Goal: Transaction & Acquisition: Purchase product/service

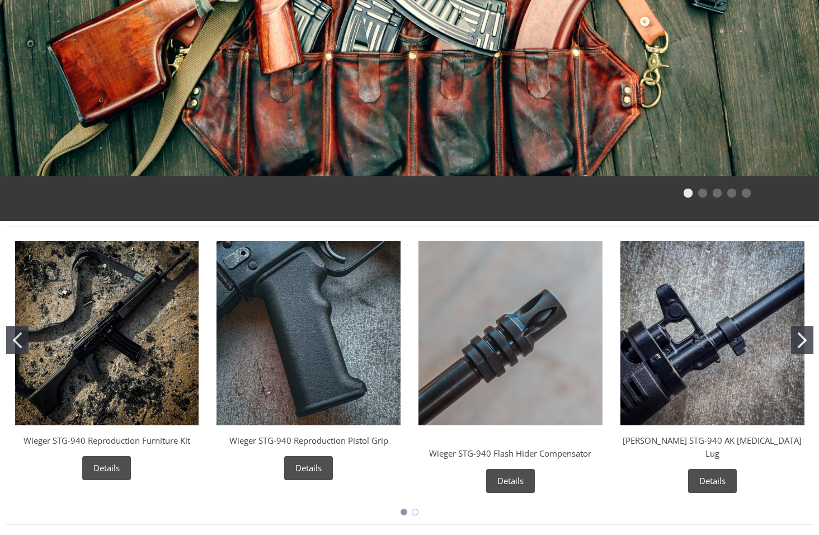
scroll to position [336, 0]
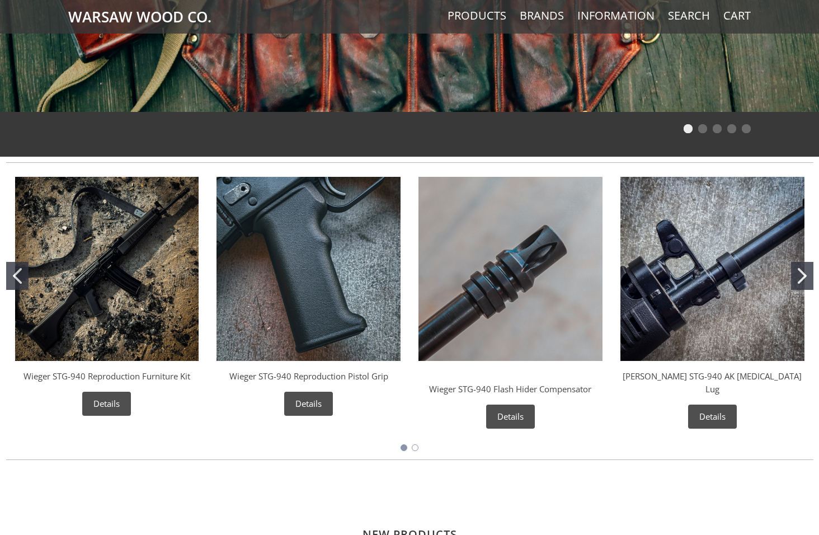
click at [800, 273] on icon "Go to slide 2" at bounding box center [802, 276] width 9 height 16
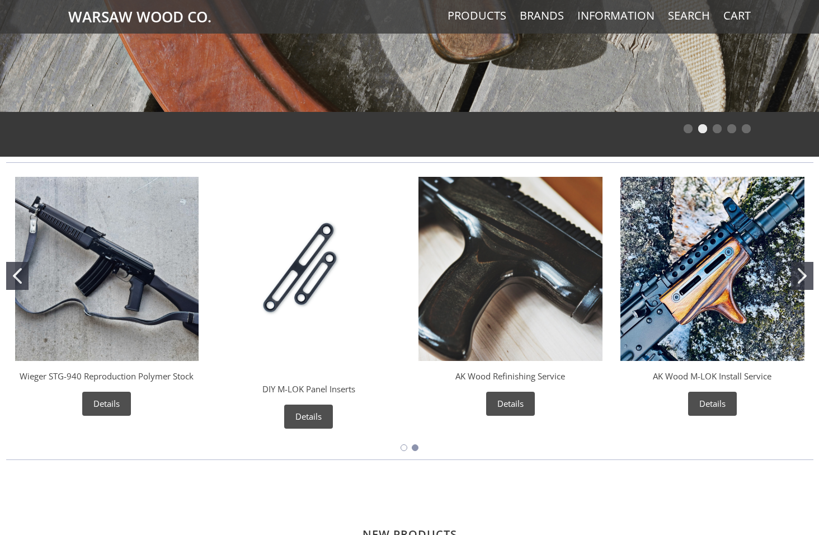
click at [20, 277] on icon "Go to slide 1" at bounding box center [17, 276] width 9 height 16
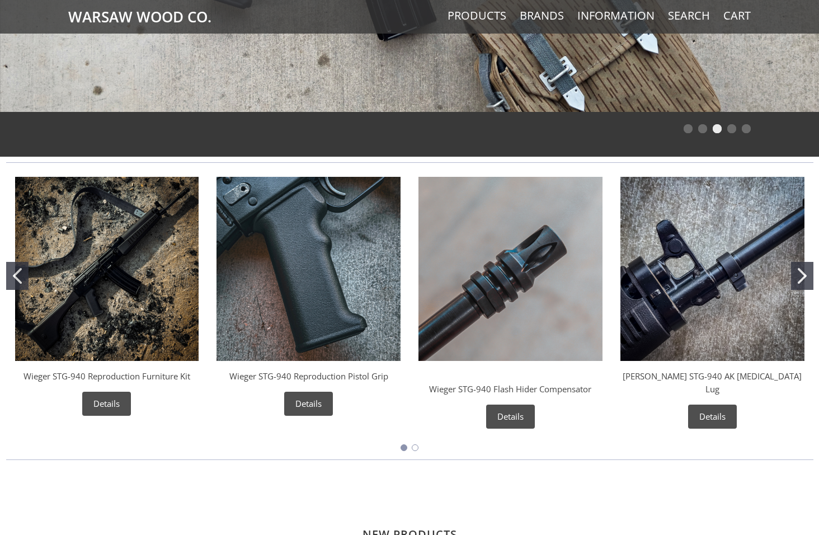
click at [802, 274] on icon "Go to slide 2" at bounding box center [802, 276] width 9 height 16
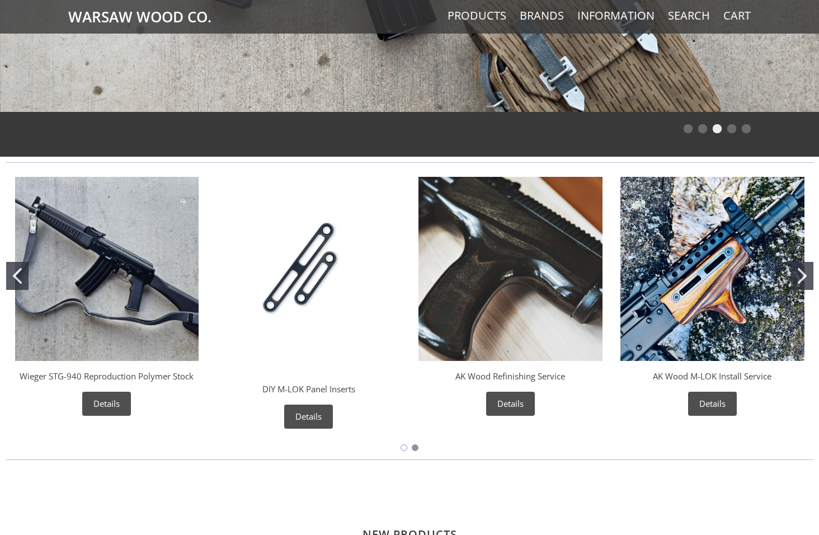
click at [803, 274] on icon "Go to slide 2" at bounding box center [802, 276] width 9 height 16
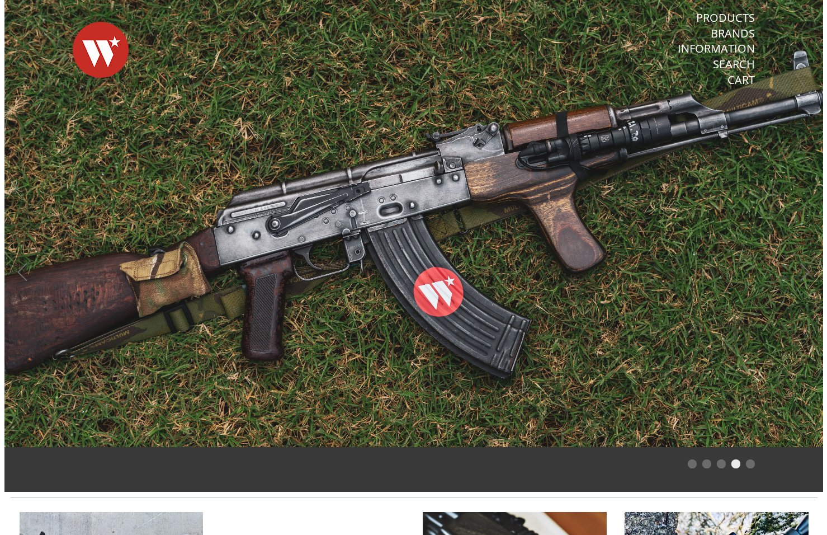
scroll to position [0, 0]
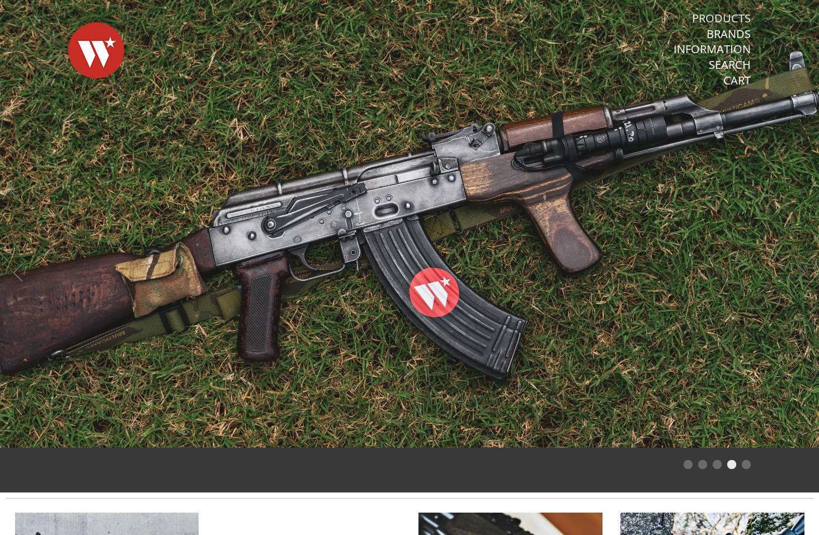
click at [733, 17] on link "Products" at bounding box center [721, 18] width 59 height 15
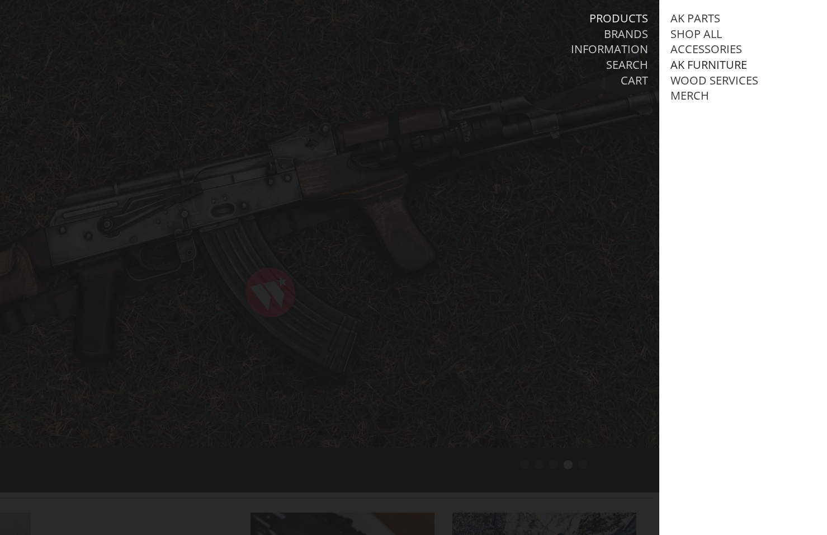
click at [710, 61] on link "AK Furniture" at bounding box center [709, 65] width 77 height 15
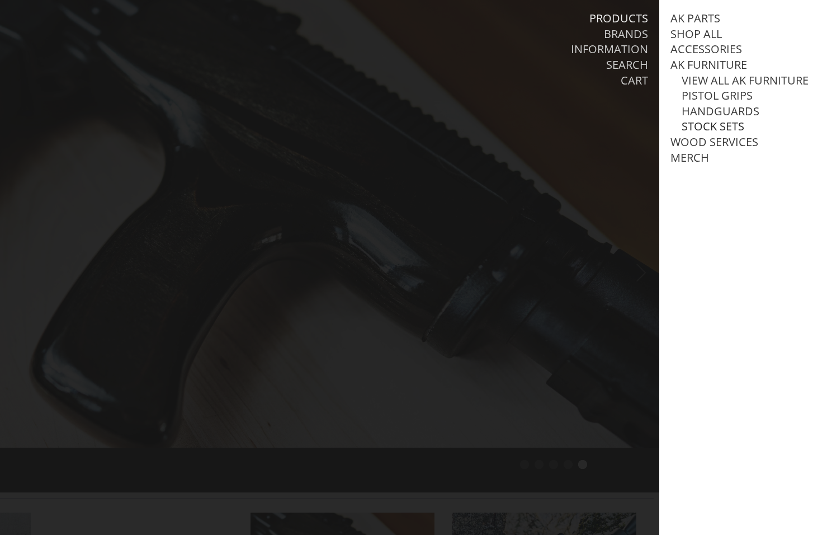
click at [723, 134] on link "Stock Sets" at bounding box center [713, 126] width 63 height 15
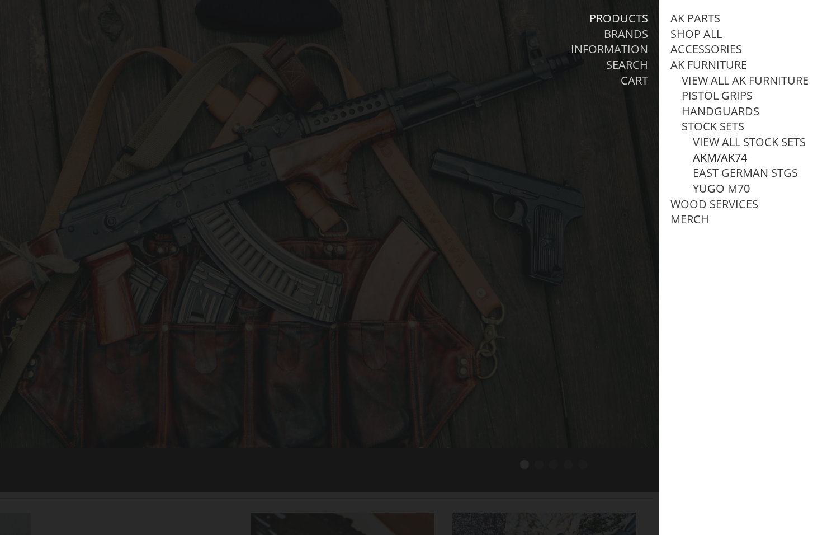
click at [730, 165] on link "AKM/AK74" at bounding box center [720, 157] width 54 height 15
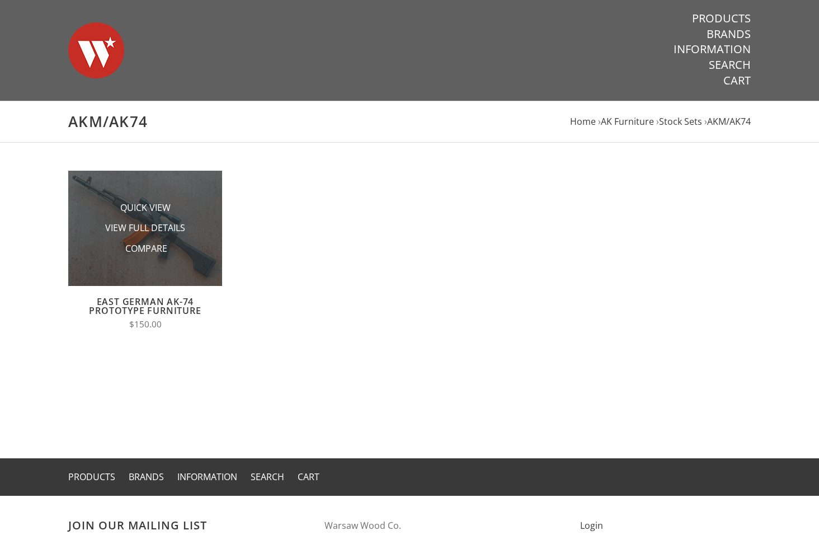
click at [192, 261] on img at bounding box center [145, 228] width 154 height 115
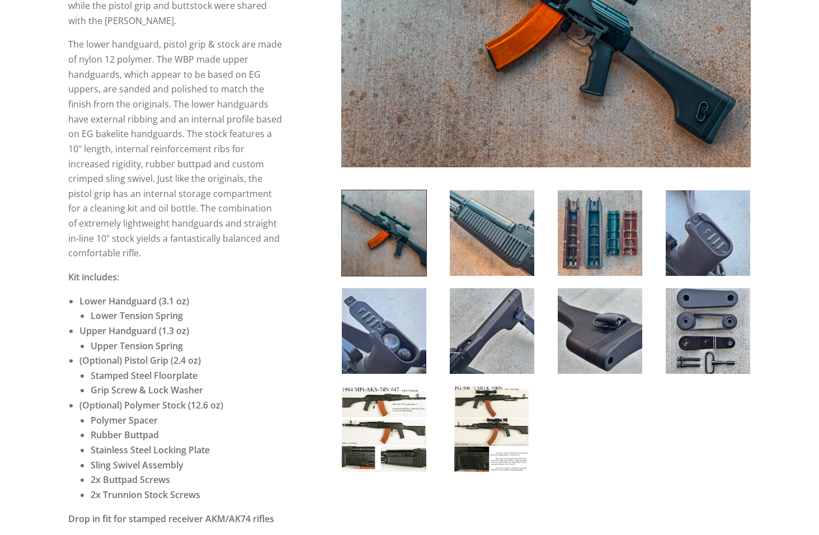
scroll to position [336, 0]
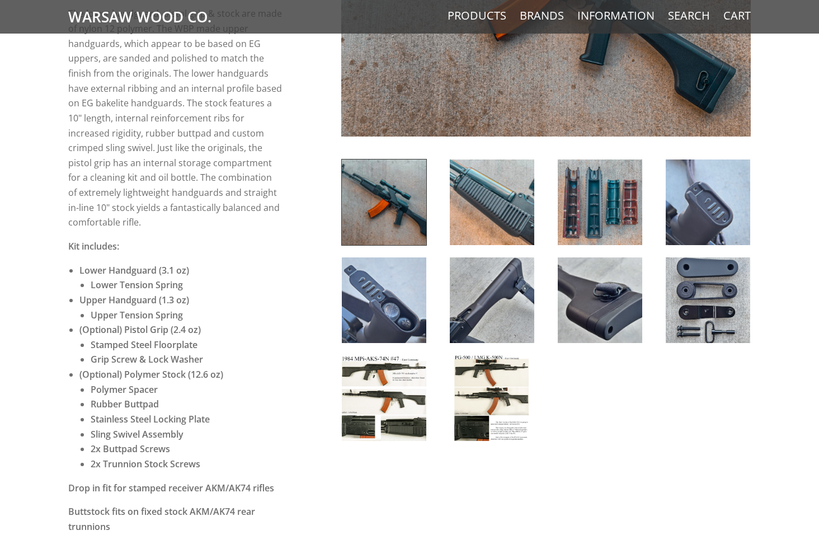
click at [421, 399] on img at bounding box center [384, 398] width 84 height 86
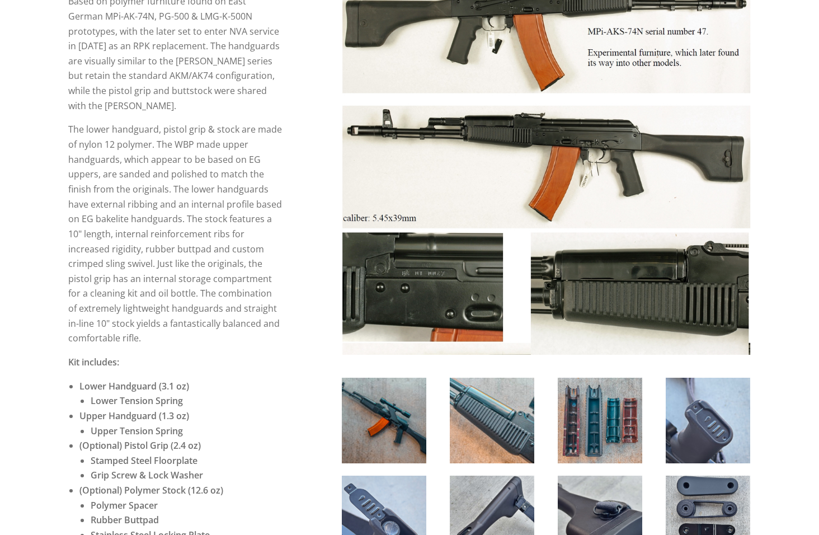
scroll to position [224, 0]
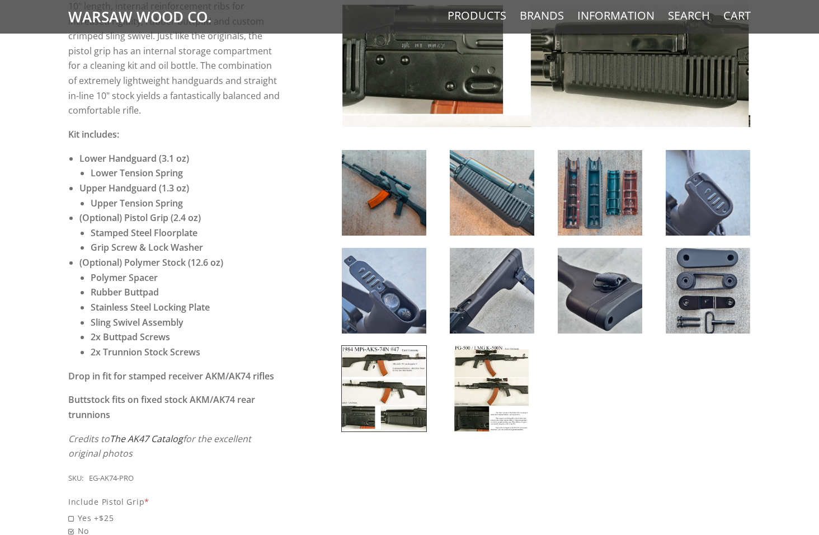
click at [489, 402] on img at bounding box center [492, 389] width 84 height 86
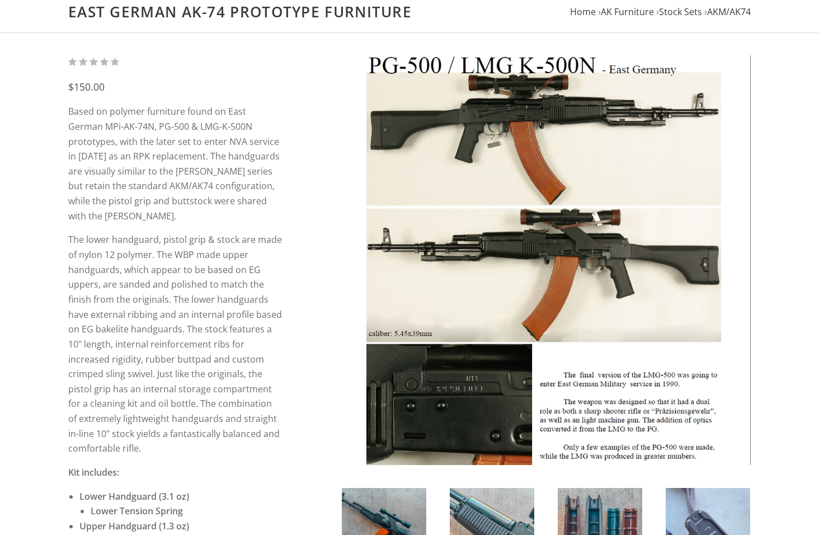
scroll to position [112, 0]
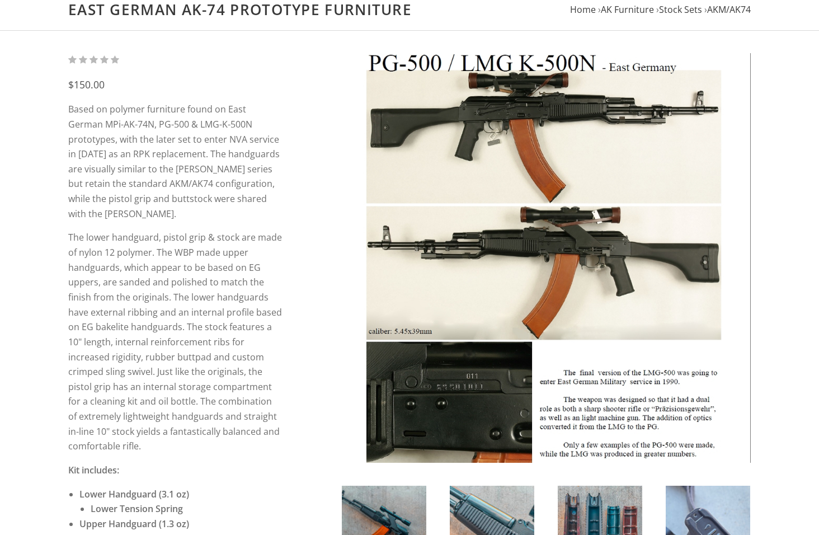
click at [424, 404] on img at bounding box center [545, 257] width 409 height 409
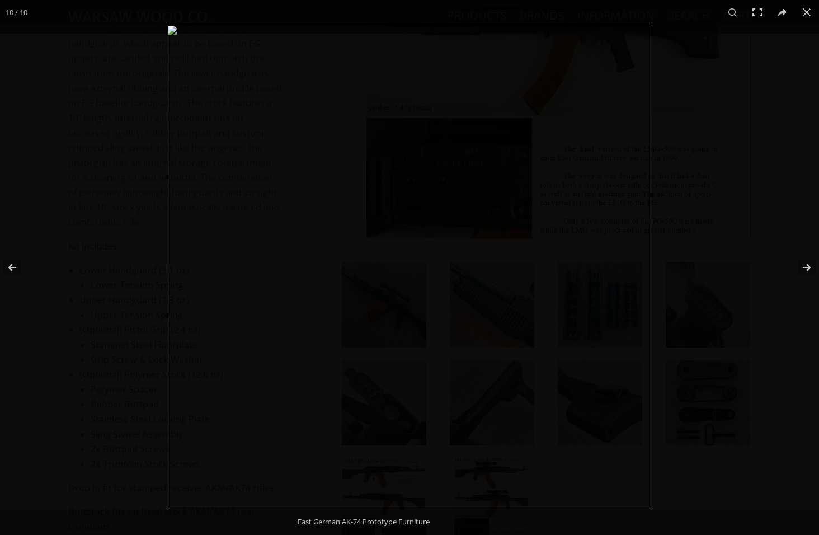
scroll to position [224, 0]
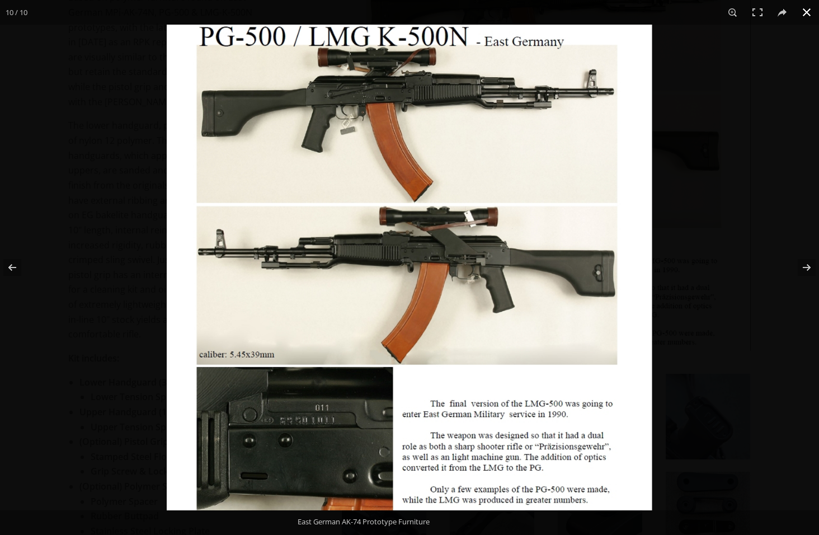
click at [807, 10] on button at bounding box center [806, 12] width 25 height 25
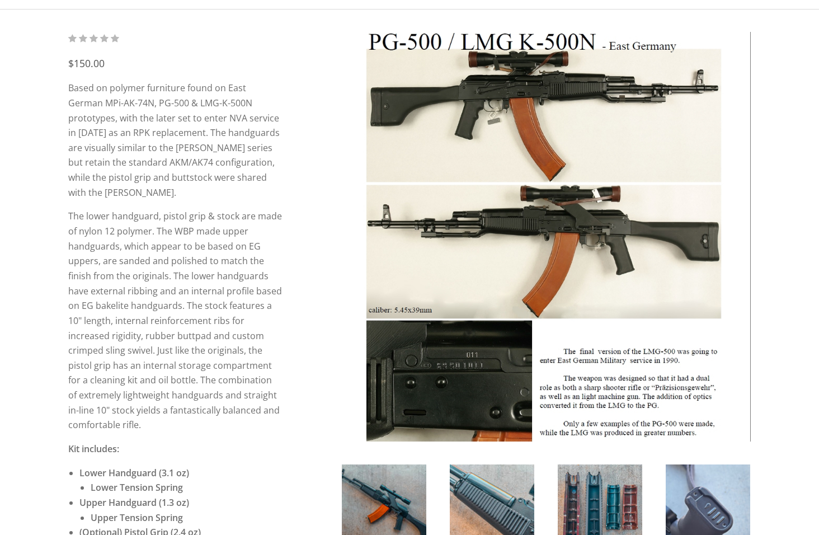
scroll to position [0, 0]
